Goal: Use online tool/utility: Utilize a website feature to perform a specific function

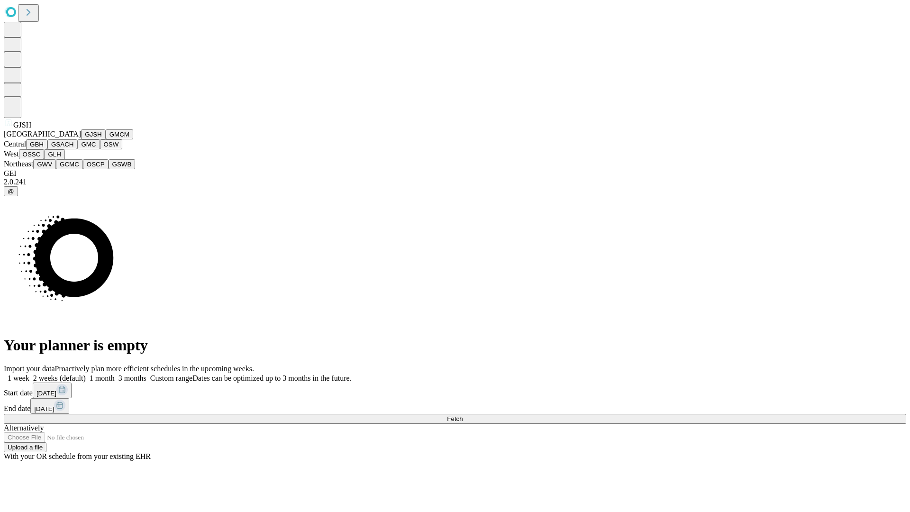
click at [81, 139] on button "GJSH" at bounding box center [93, 134] width 25 height 10
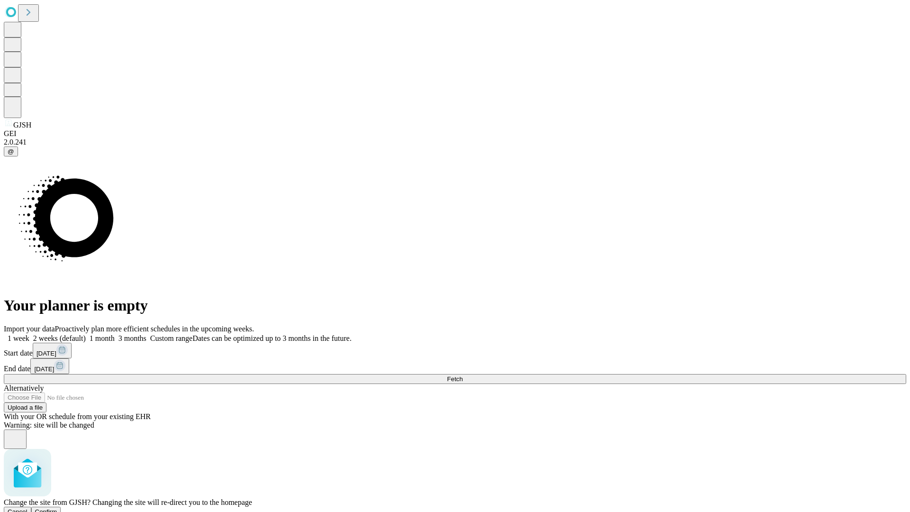
click at [57, 508] on span "Confirm" at bounding box center [46, 511] width 22 height 7
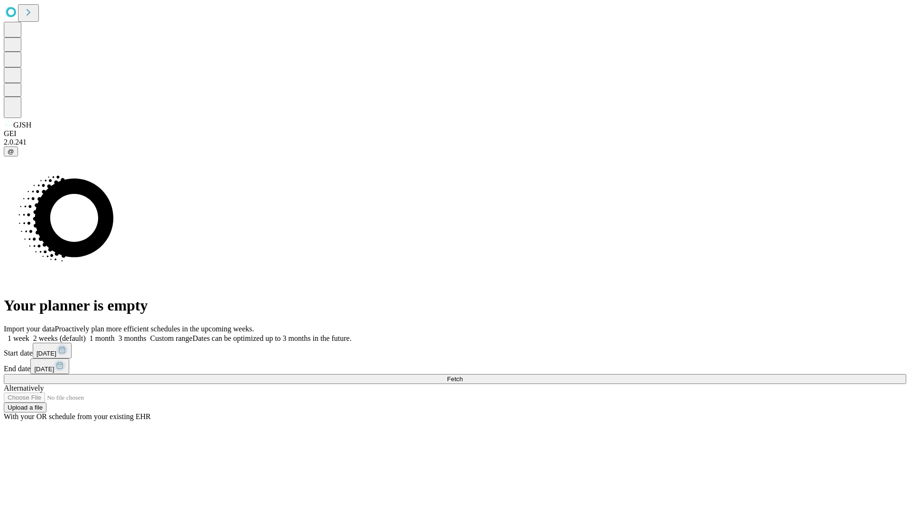
click at [115, 334] on label "1 month" at bounding box center [100, 338] width 29 height 8
click at [463, 376] on span "Fetch" at bounding box center [455, 379] width 16 height 7
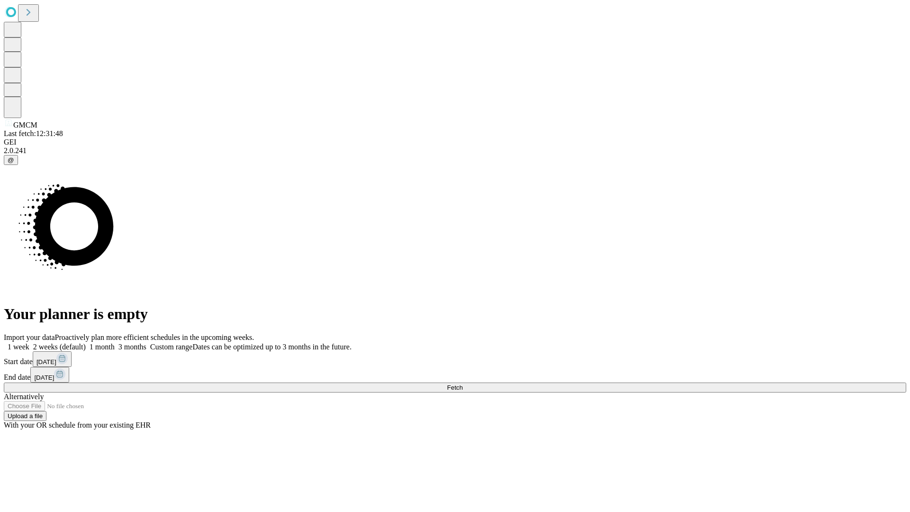
click at [115, 343] on label "1 month" at bounding box center [100, 347] width 29 height 8
click at [463, 384] on span "Fetch" at bounding box center [455, 387] width 16 height 7
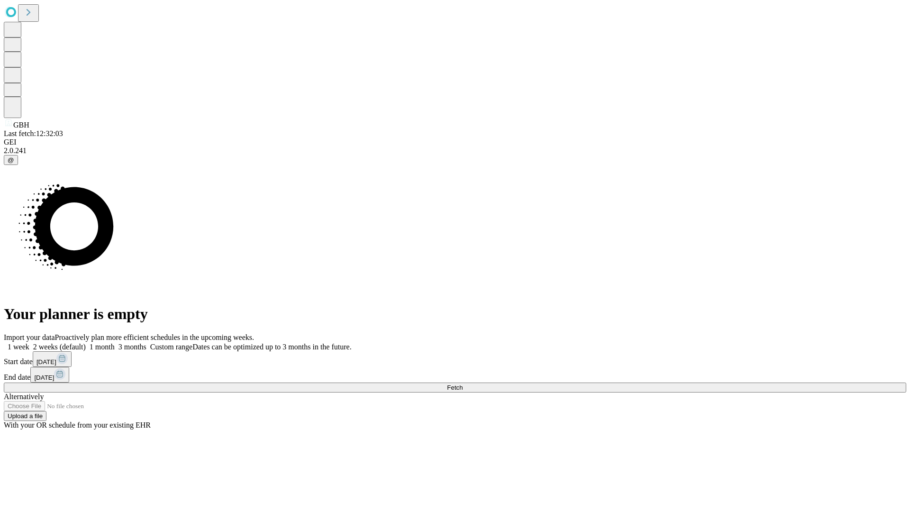
click at [115, 343] on label "1 month" at bounding box center [100, 347] width 29 height 8
click at [463, 384] on span "Fetch" at bounding box center [455, 387] width 16 height 7
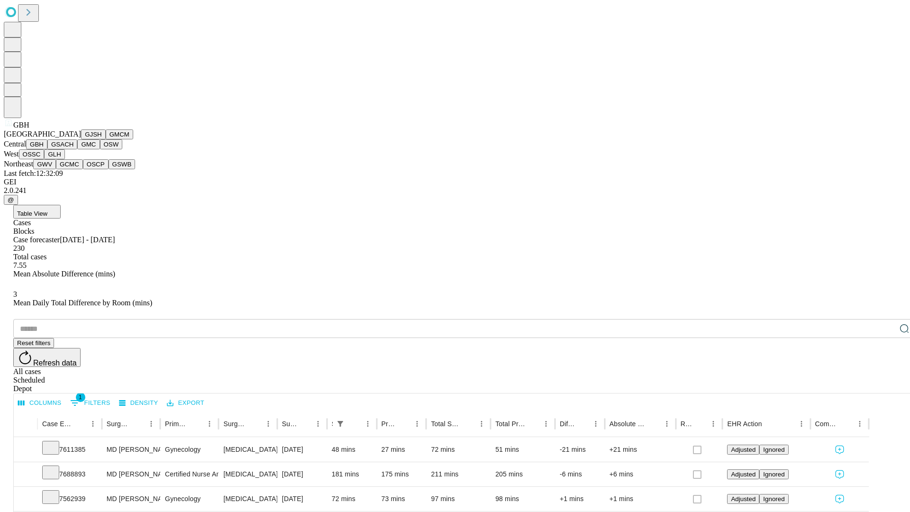
click at [73, 149] on button "GSACH" at bounding box center [62, 144] width 30 height 10
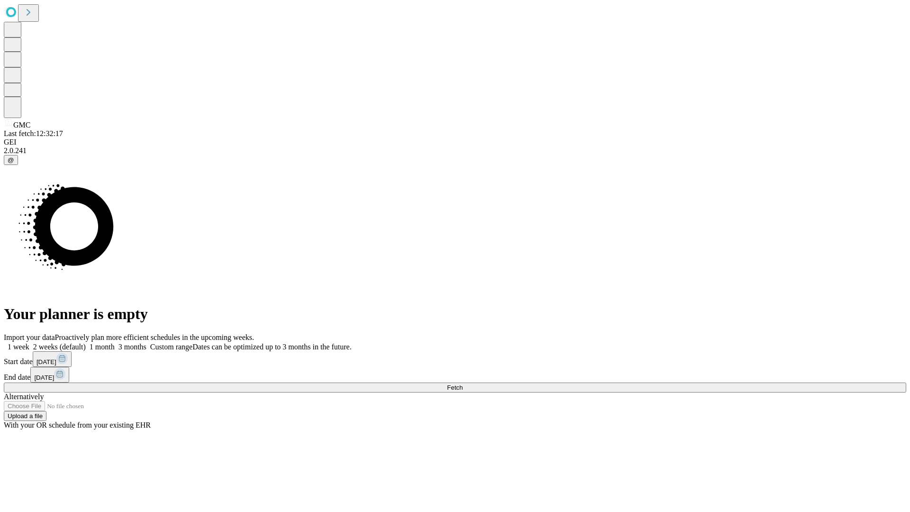
click at [463, 384] on span "Fetch" at bounding box center [455, 387] width 16 height 7
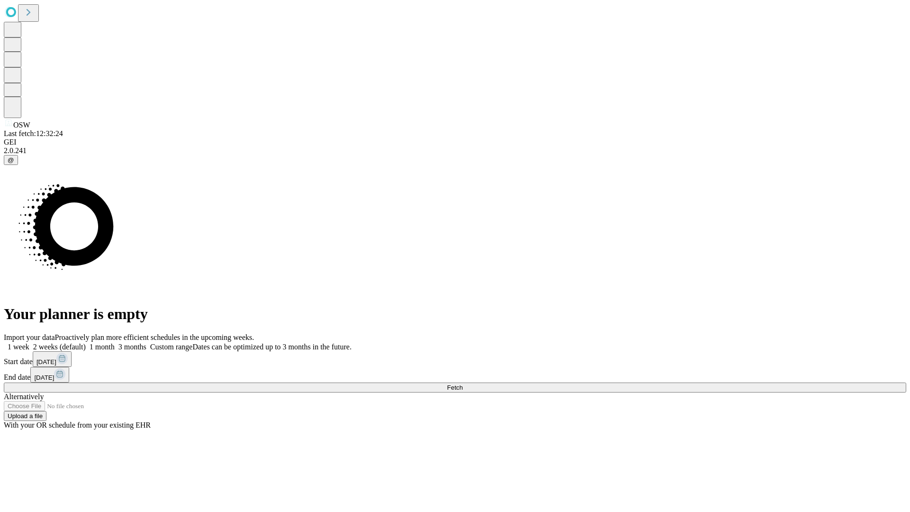
click at [115, 343] on label "1 month" at bounding box center [100, 347] width 29 height 8
click at [463, 384] on span "Fetch" at bounding box center [455, 387] width 16 height 7
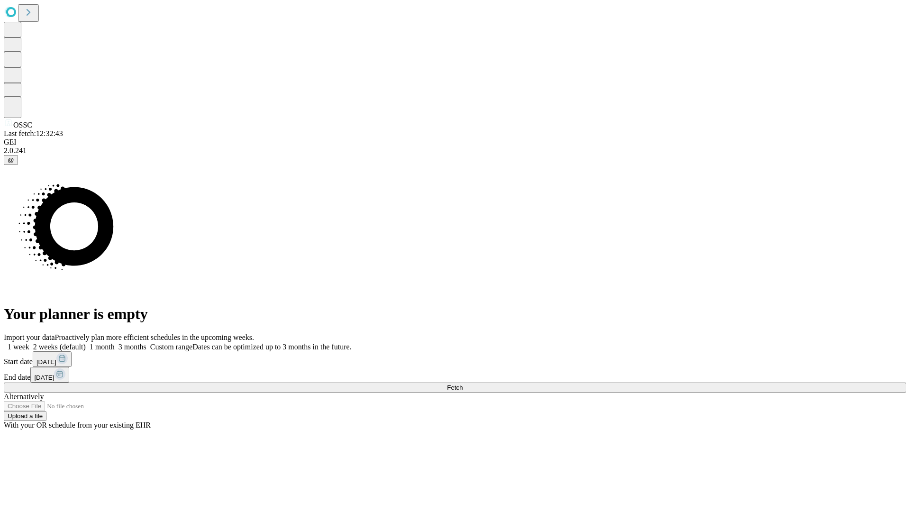
click at [115, 343] on label "1 month" at bounding box center [100, 347] width 29 height 8
click at [463, 384] on span "Fetch" at bounding box center [455, 387] width 16 height 7
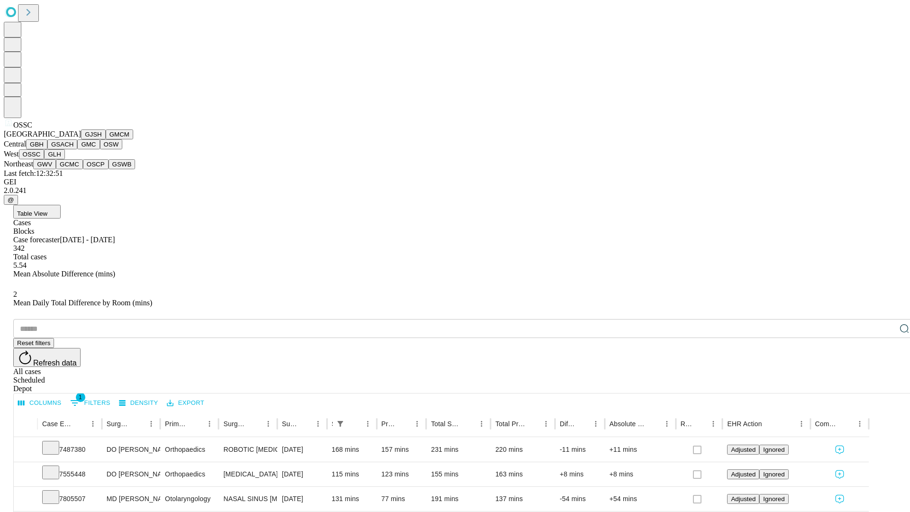
click at [64, 159] on button "GLH" at bounding box center [54, 154] width 20 height 10
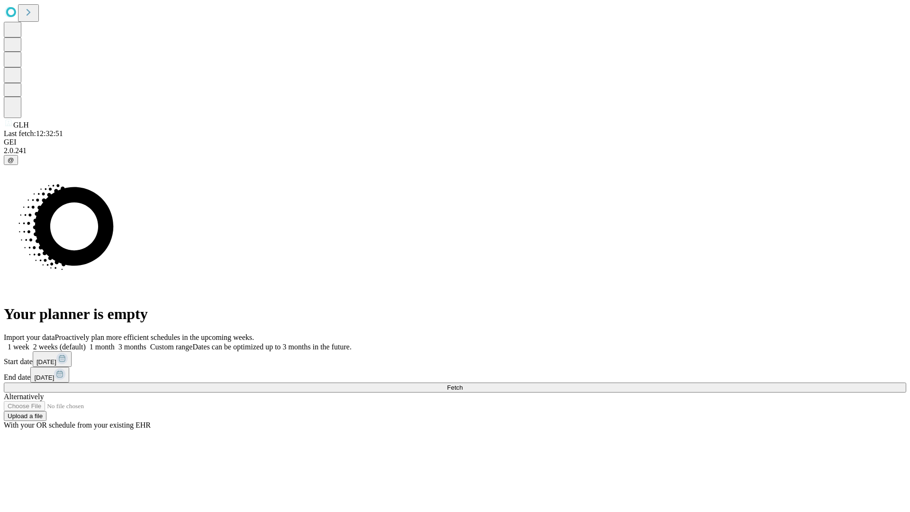
click at [115, 343] on label "1 month" at bounding box center [100, 347] width 29 height 8
click at [463, 384] on span "Fetch" at bounding box center [455, 387] width 16 height 7
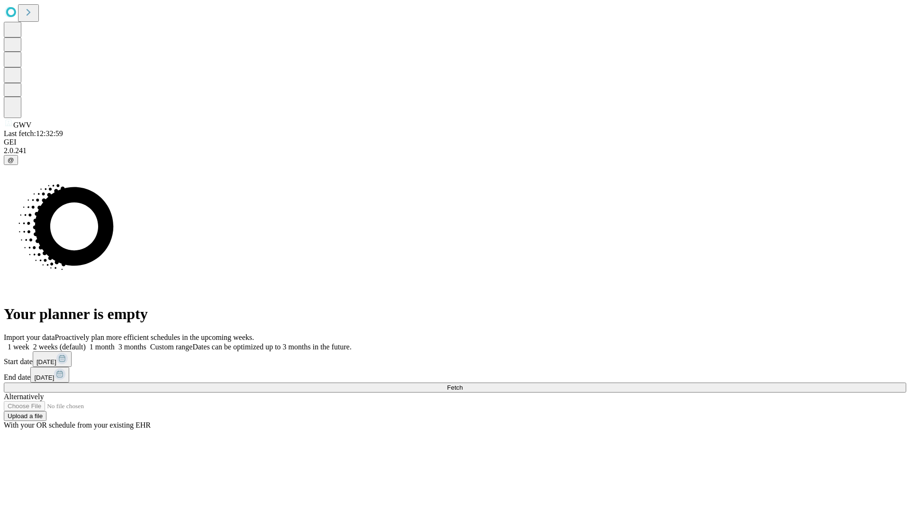
click at [115, 343] on label "1 month" at bounding box center [100, 347] width 29 height 8
click at [463, 384] on span "Fetch" at bounding box center [455, 387] width 16 height 7
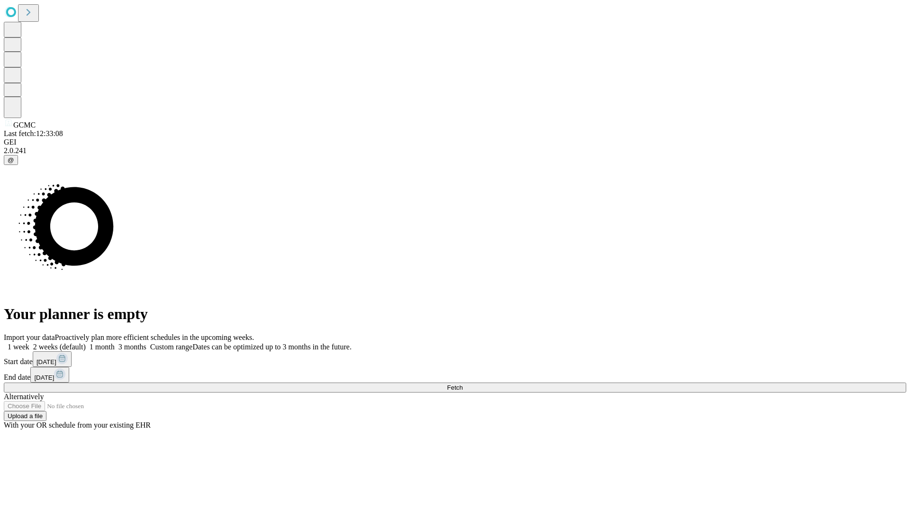
click at [115, 343] on label "1 month" at bounding box center [100, 347] width 29 height 8
click at [463, 384] on span "Fetch" at bounding box center [455, 387] width 16 height 7
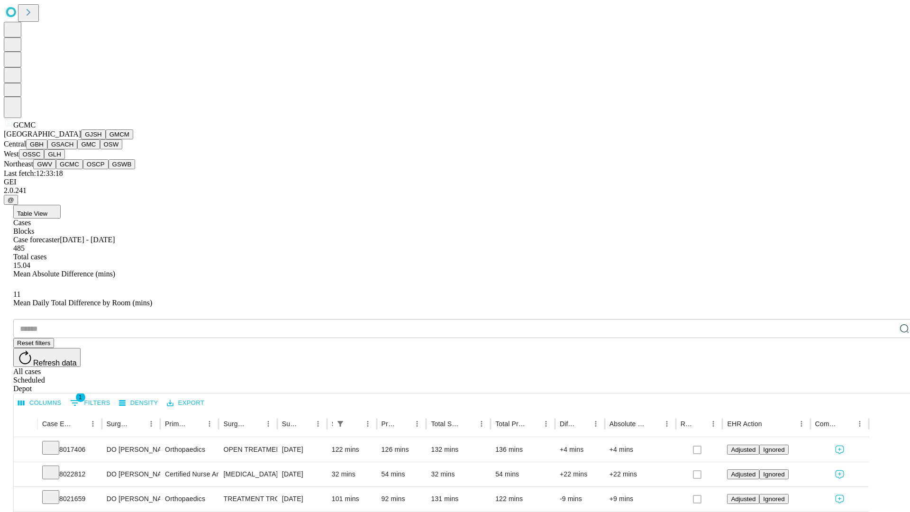
click at [83, 169] on button "OSCP" at bounding box center [96, 164] width 26 height 10
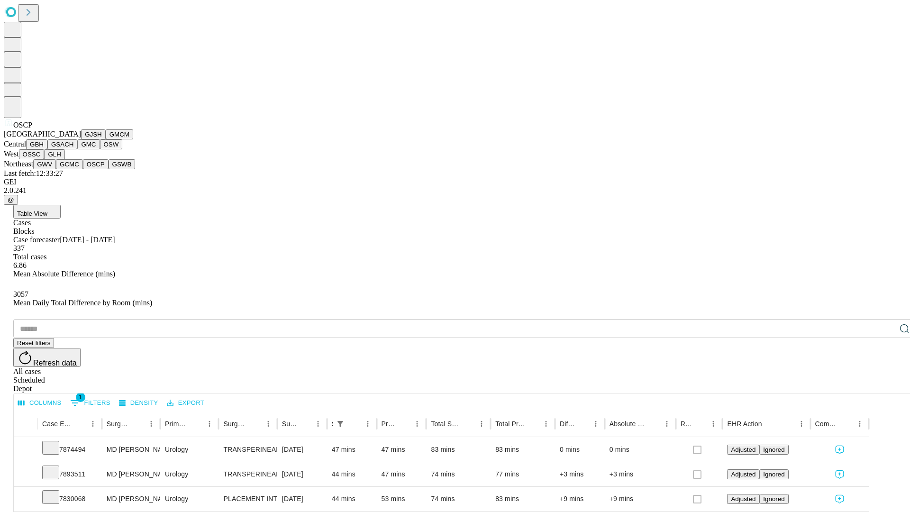
click at [109, 169] on button "GSWB" at bounding box center [122, 164] width 27 height 10
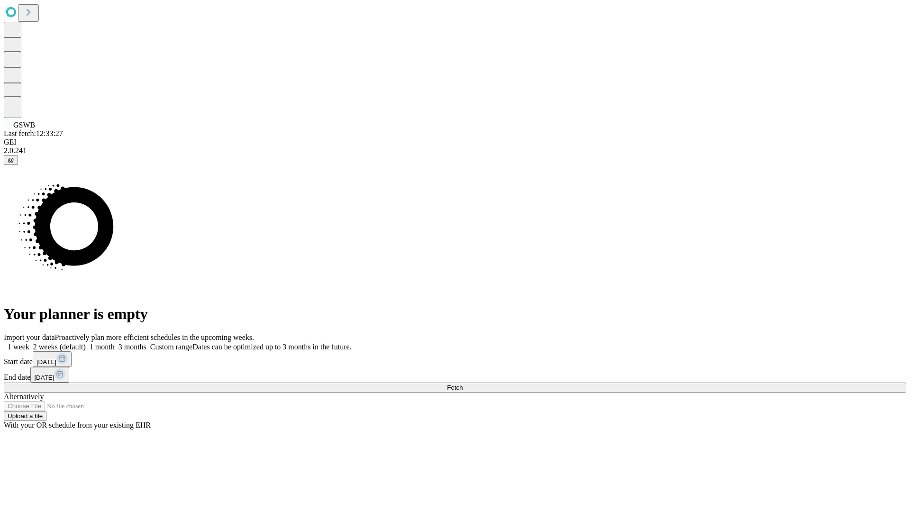
click at [463, 384] on span "Fetch" at bounding box center [455, 387] width 16 height 7
